Goal: Transaction & Acquisition: Purchase product/service

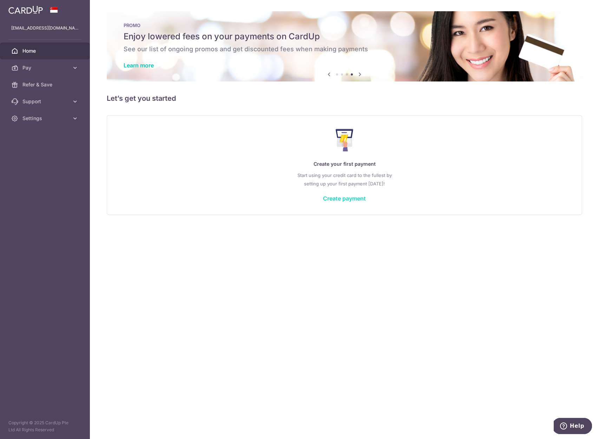
click at [358, 197] on link "Create payment" at bounding box center [344, 198] width 43 height 7
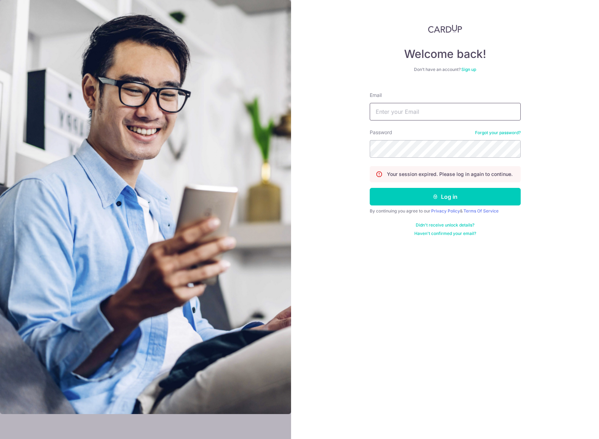
click at [396, 115] on input "Email" at bounding box center [445, 112] width 151 height 18
type input "[EMAIL_ADDRESS][DOMAIN_NAME]"
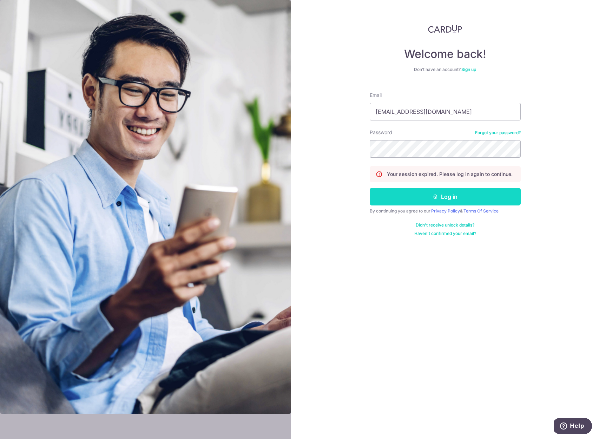
click at [404, 194] on button "Log in" at bounding box center [445, 197] width 151 height 18
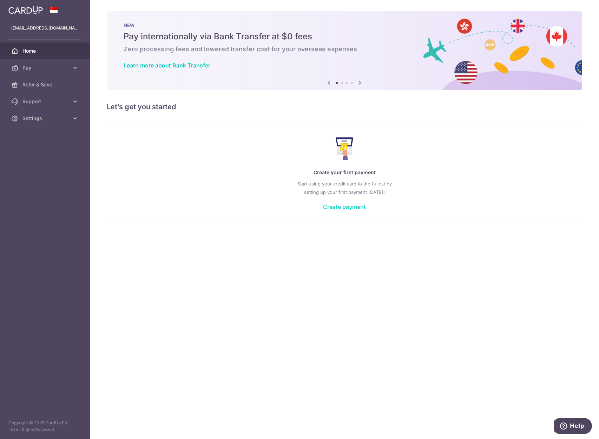
click at [355, 204] on link "Create payment" at bounding box center [344, 206] width 43 height 7
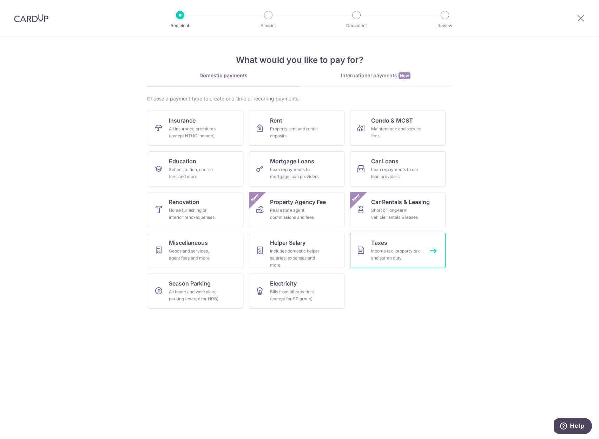
click at [389, 249] on div "Income tax, property tax and stamp duty" at bounding box center [396, 255] width 51 height 14
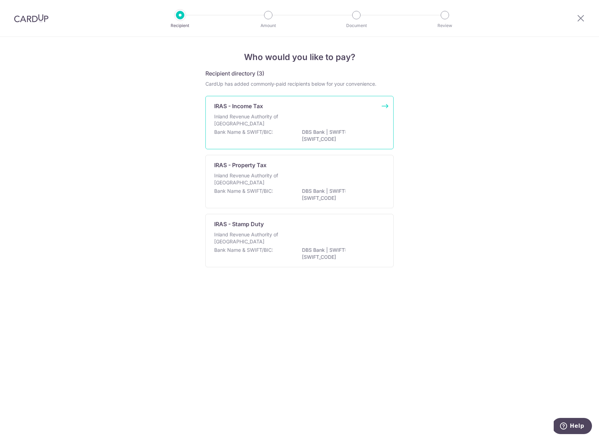
click at [273, 124] on p "Inland Revenue Authority of [GEOGRAPHIC_DATA]" at bounding box center [251, 120] width 74 height 14
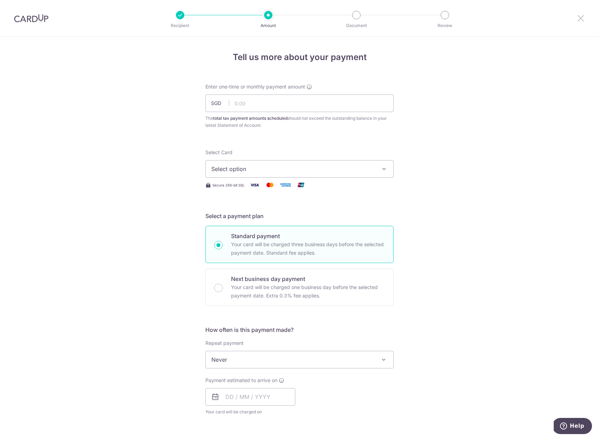
click at [581, 21] on icon at bounding box center [581, 18] width 8 height 9
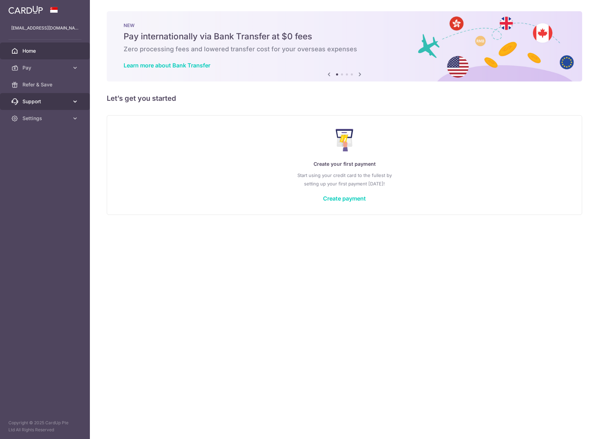
click at [63, 106] on link "Support" at bounding box center [45, 101] width 90 height 17
click at [64, 162] on span "Settings" at bounding box center [45, 160] width 46 height 7
click at [214, 270] on div "× Pause Schedule Pause all future payments in this series Pause just this one p…" at bounding box center [344, 219] width 509 height 439
